Goal: Transaction & Acquisition: Purchase product/service

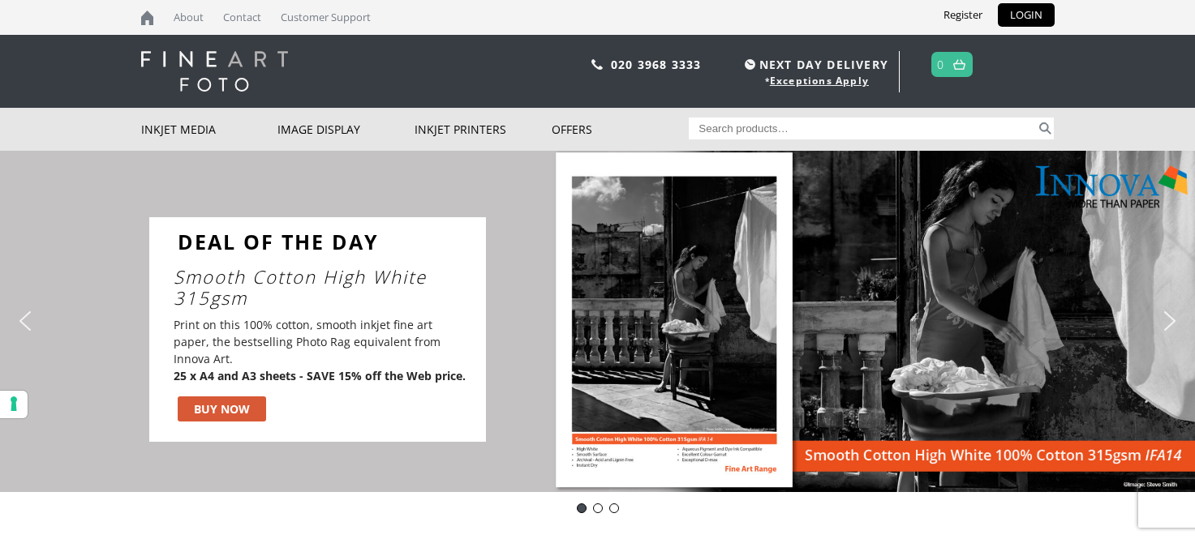
click at [1172, 323] on img "next arrow" at bounding box center [1170, 321] width 26 height 26
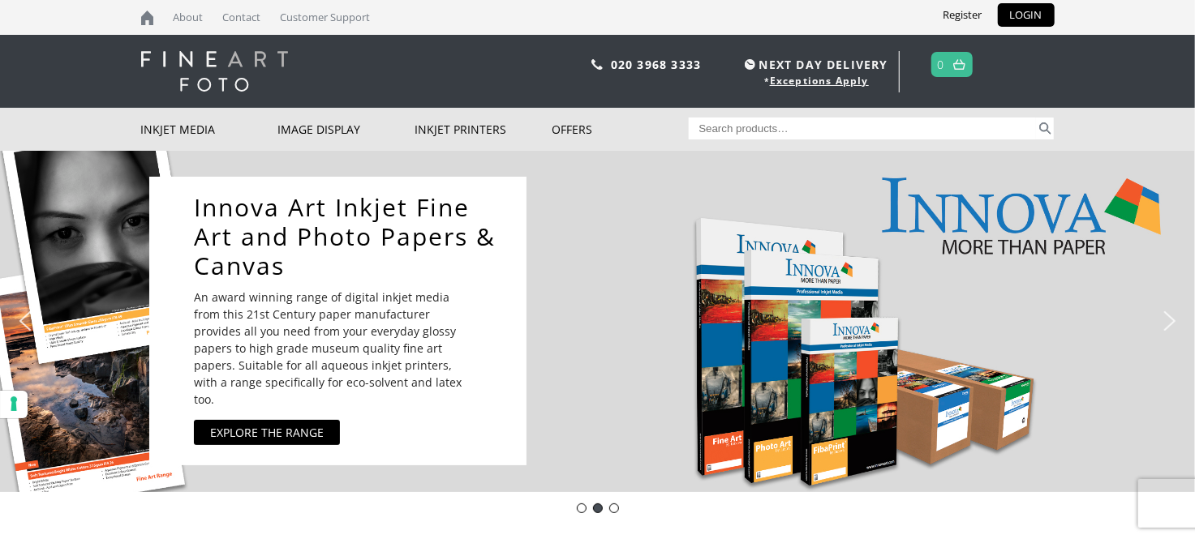
click at [1172, 323] on img "next arrow" at bounding box center [1170, 321] width 26 height 26
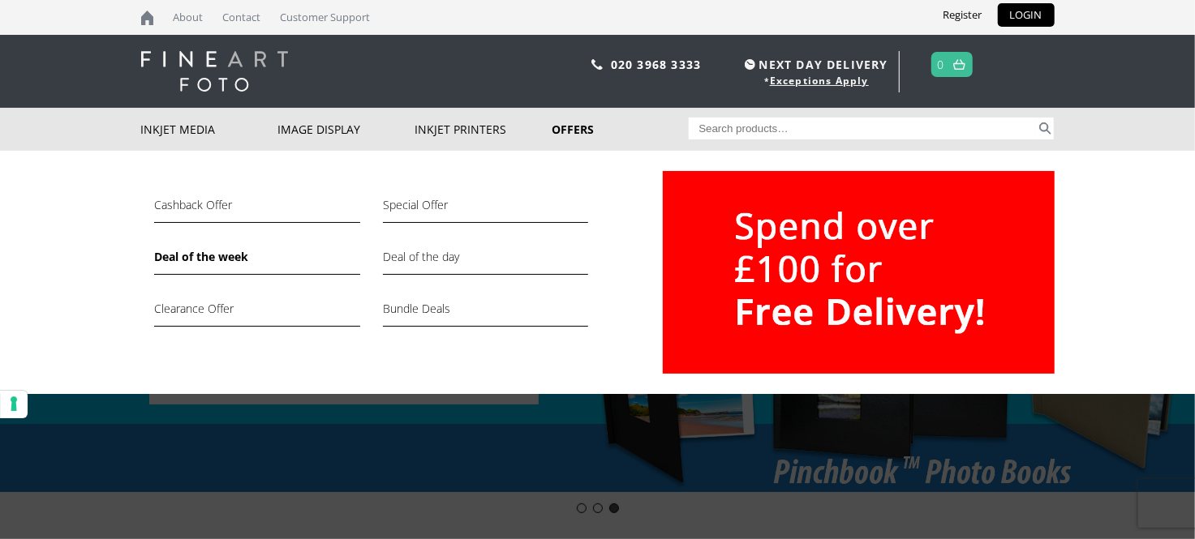
click at [231, 255] on link "Deal of the week" at bounding box center [256, 261] width 205 height 28
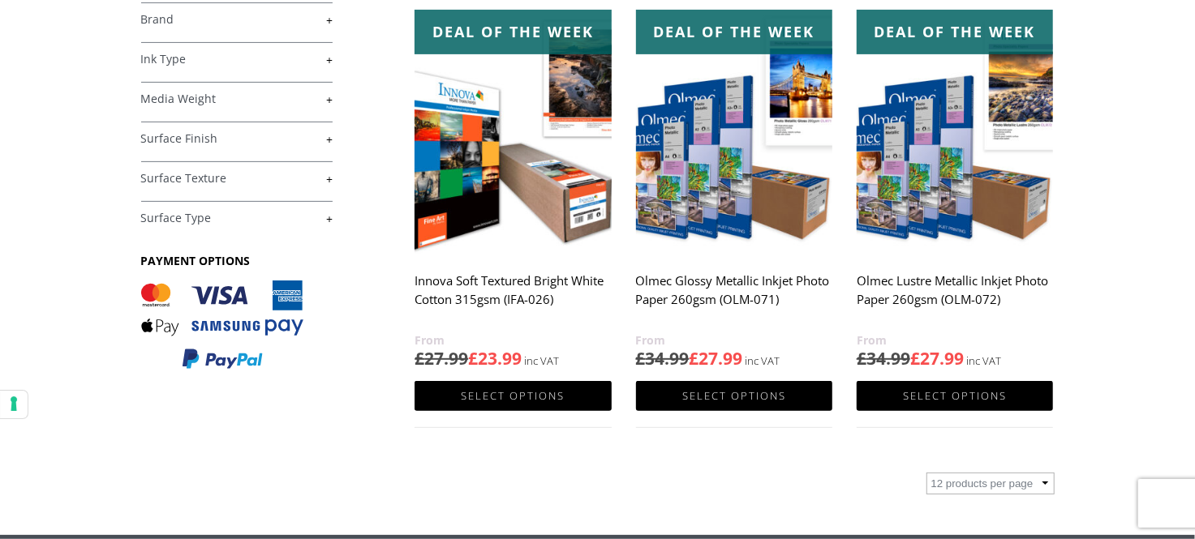
click at [356, 15] on div "FILTER BY £ 0.00 - £ 25.00 (1) £ 25.00 - £ 74.99 (3) £ 75.00 -" at bounding box center [278, 181] width 274 height 412
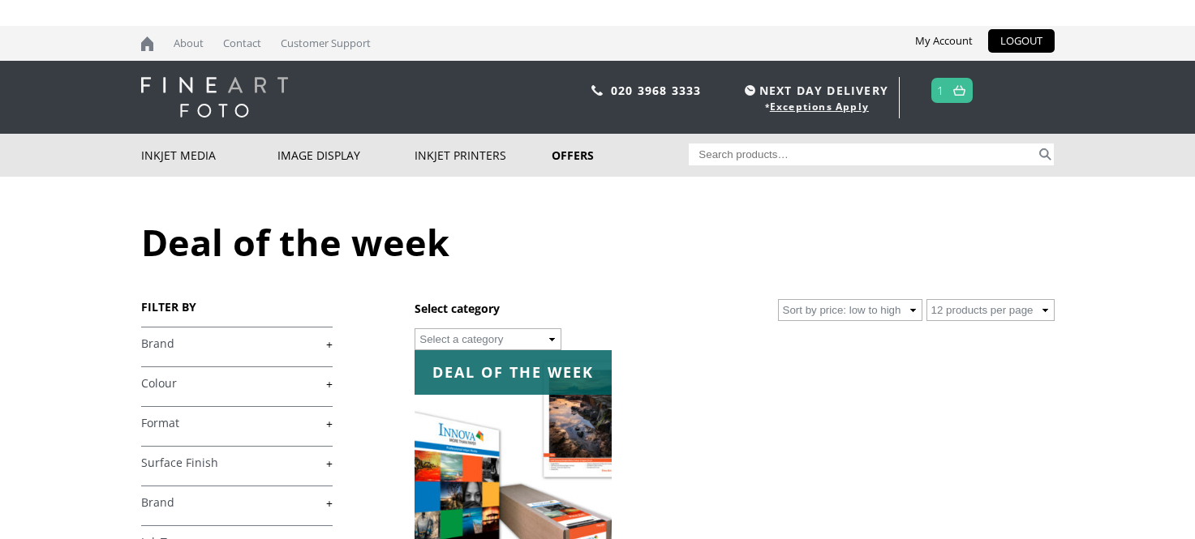
click at [566, 350] on img at bounding box center [513, 473] width 196 height 246
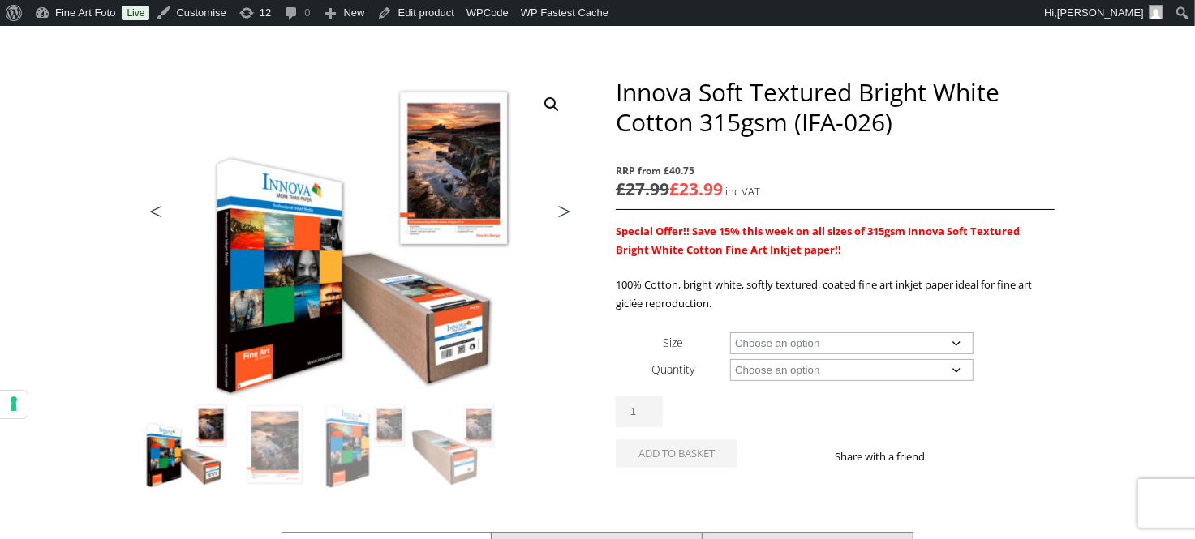
click at [811, 342] on select "Choose an option A4 Sheet A3 Sheet A3+ Sheet A2 Sheet 17" Wide Roll 24" Wide Ro…" at bounding box center [851, 344] width 243 height 22
select select "a3-sheet"
click at [771, 372] on select "Choose an option 25 Sheets" at bounding box center [851, 370] width 243 height 22
select select "25-sheets"
select select "a3-sheet"
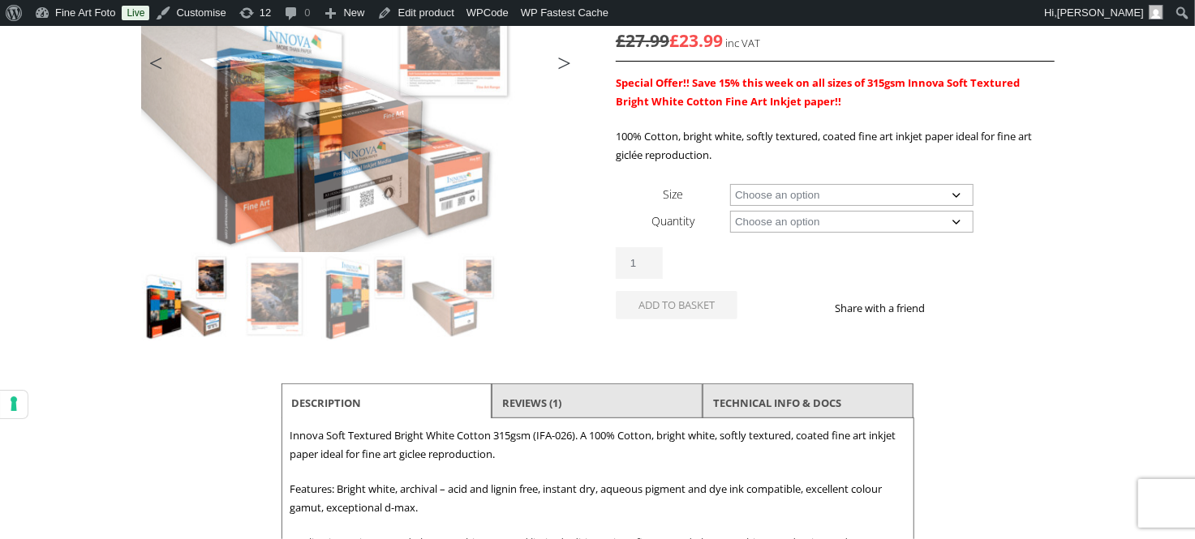
scroll to position [411, 0]
